Goal: Information Seeking & Learning: Learn about a topic

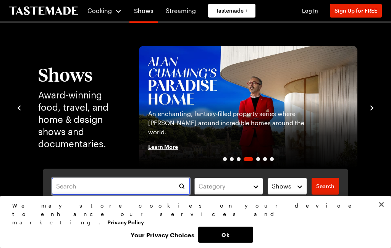
click at [150, 185] on input "text" at bounding box center [121, 186] width 138 height 17
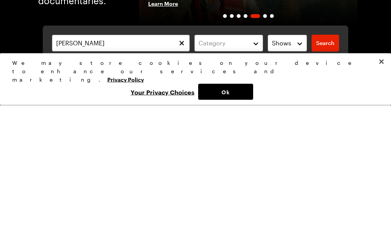
scroll to position [143, 0]
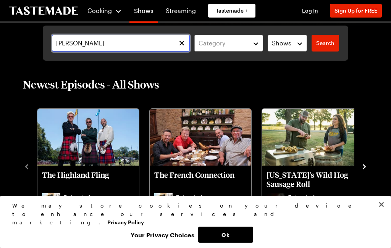
type input "[PERSON_NAME]"
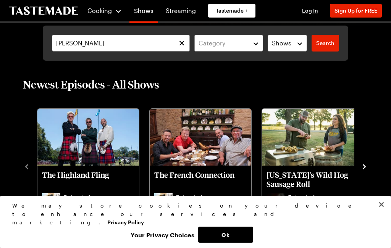
click at [327, 44] on span "Search" at bounding box center [325, 43] width 18 height 8
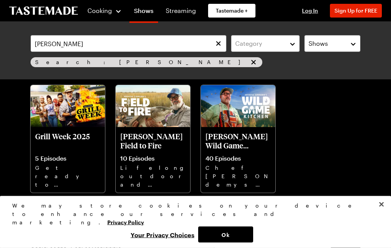
scroll to position [51, 0]
click at [235, 146] on p "[PERSON_NAME] Wild Game Kitchen" at bounding box center [237, 141] width 65 height 18
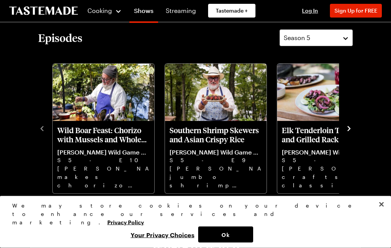
scroll to position [184, 0]
click at [347, 127] on icon "navigate to next item" at bounding box center [349, 129] width 8 height 8
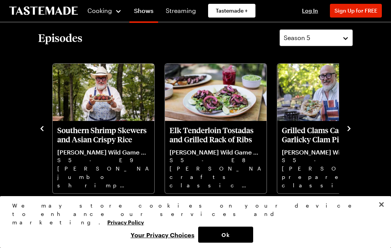
click at [349, 129] on icon "navigate to next item" at bounding box center [349, 129] width 8 height 8
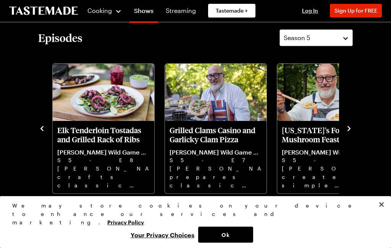
click at [347, 127] on icon "navigate to next item" at bounding box center [349, 129] width 8 height 8
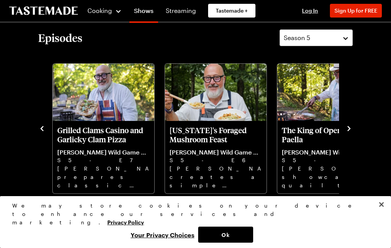
click at [351, 128] on icon "navigate to next item" at bounding box center [349, 129] width 8 height 8
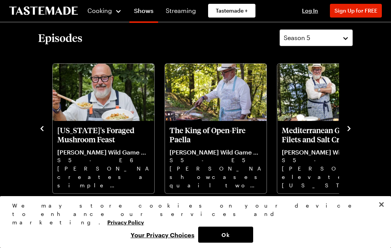
click at [350, 129] on icon "navigate to next item" at bounding box center [349, 129] width 8 height 8
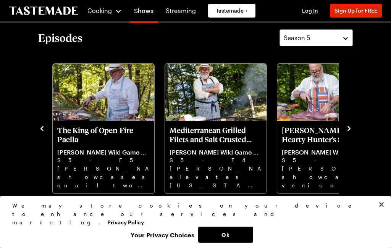
click at [352, 132] on icon "navigate to next item" at bounding box center [349, 129] width 8 height 8
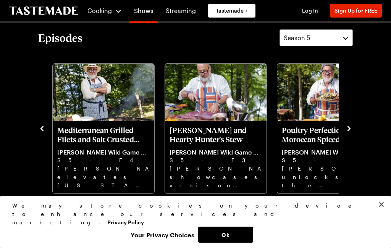
click at [351, 127] on icon "navigate to next item" at bounding box center [349, 129] width 8 height 8
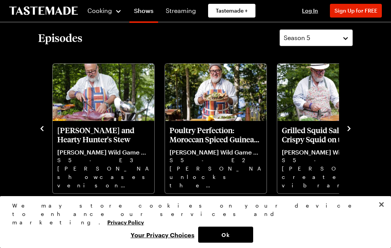
click at [351, 130] on icon "navigate to next item" at bounding box center [349, 129] width 8 height 8
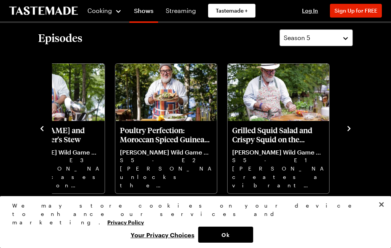
click at [347, 132] on icon "navigate to next item" at bounding box center [349, 129] width 8 height 8
click at [348, 126] on icon "navigate to next item" at bounding box center [348, 128] width 3 height 5
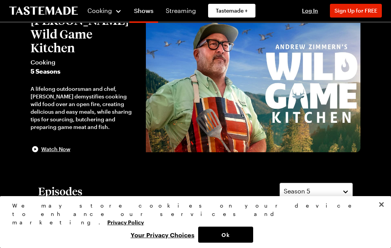
scroll to position [0, 0]
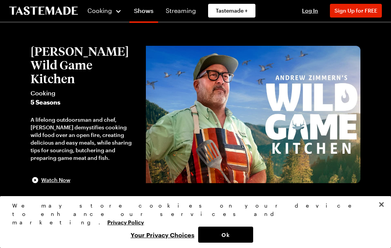
click at [121, 6] on div "Cooking" at bounding box center [104, 10] width 35 height 9
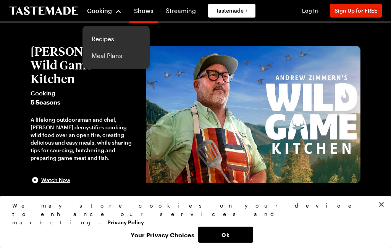
click at [104, 39] on link "Recipes" at bounding box center [116, 39] width 58 height 17
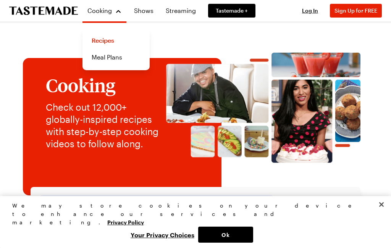
click at [230, 204] on input "text" at bounding box center [156, 204] width 230 height 17
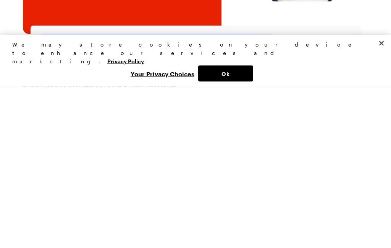
type input "Andrew zimmern"
click at [337, 201] on span "Search" at bounding box center [332, 205] width 18 height 8
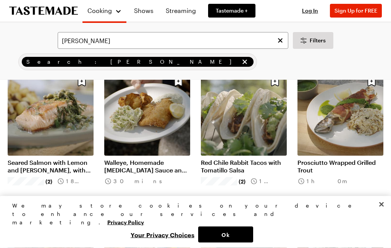
scroll to position [66, 0]
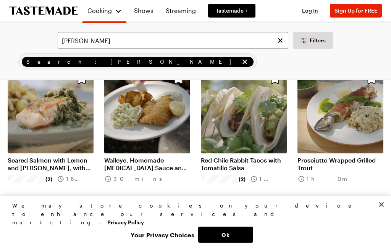
click at [237, 162] on link "Red Chile Rabbit Tacos with Tomatillo Salsa" at bounding box center [244, 163] width 86 height 15
